Goal: Find specific page/section: Find specific page/section

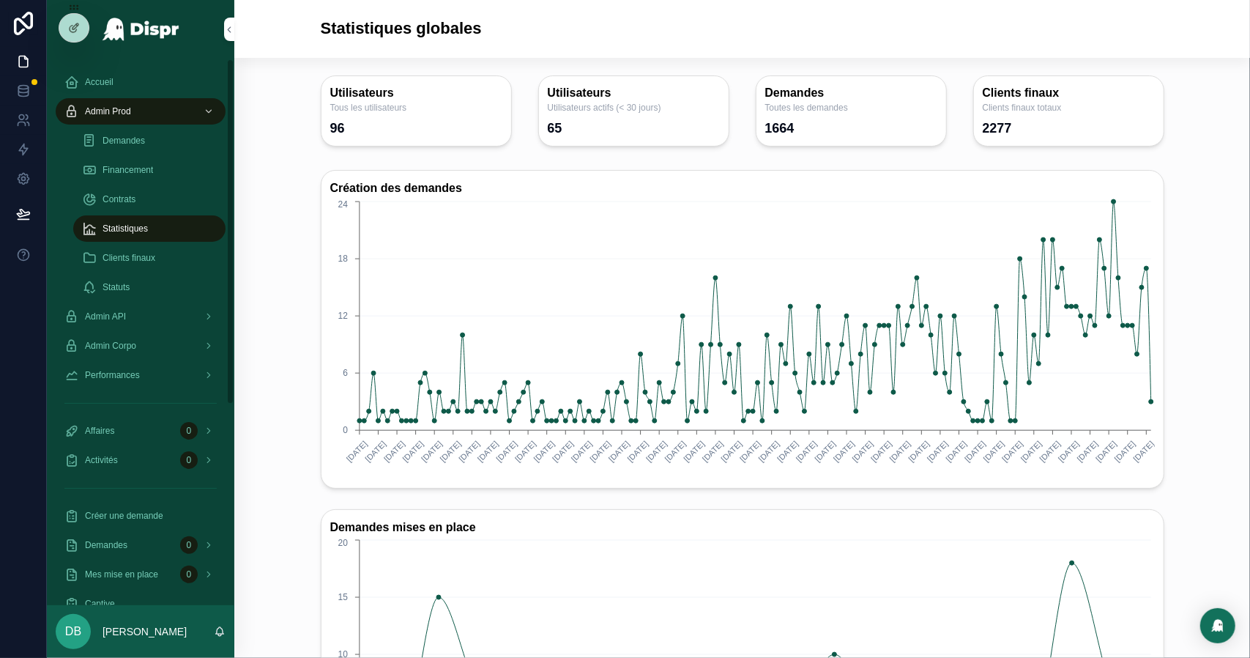
click at [139, 173] on span "Financement" at bounding box center [128, 170] width 51 height 12
